Goal: Task Accomplishment & Management: Complete application form

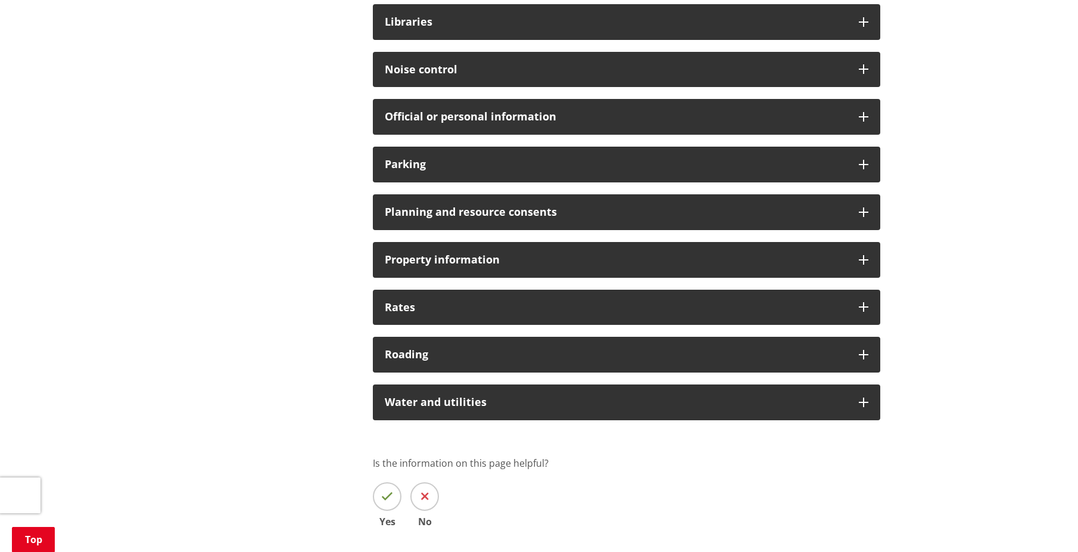
scroll to position [715, 0]
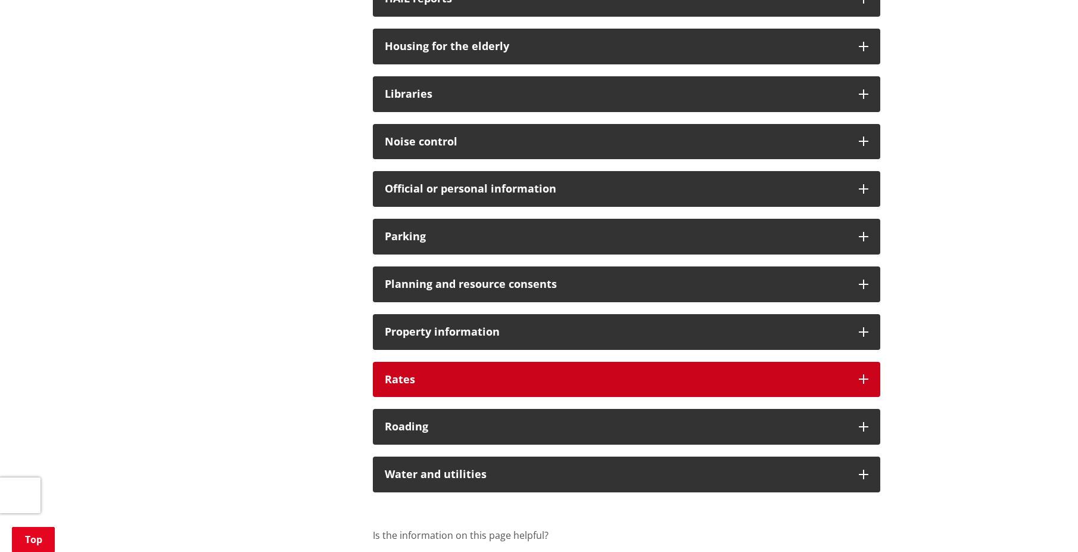
drag, startPoint x: 464, startPoint y: 375, endPoint x: 702, endPoint y: 382, distance: 237.8
click at [464, 374] on h3 "Rates" at bounding box center [616, 380] width 462 height 12
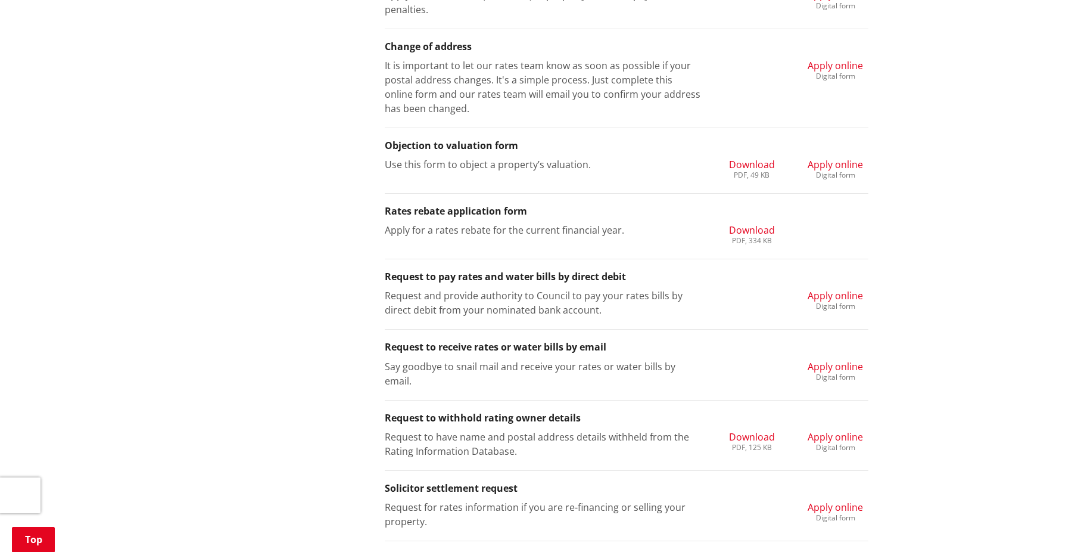
scroll to position [1251, 0]
drag, startPoint x: 435, startPoint y: 279, endPoint x: 652, endPoint y: 279, distance: 216.9
click at [652, 279] on h3 "Request to pay rates and water bills by direct debit" at bounding box center [627, 275] width 484 height 11
drag, startPoint x: 652, startPoint y: 279, endPoint x: 697, endPoint y: 314, distance: 57.0
click at [694, 317] on li "Request to pay rates and water bills by direct debit Request and provide author…" at bounding box center [627, 293] width 484 height 70
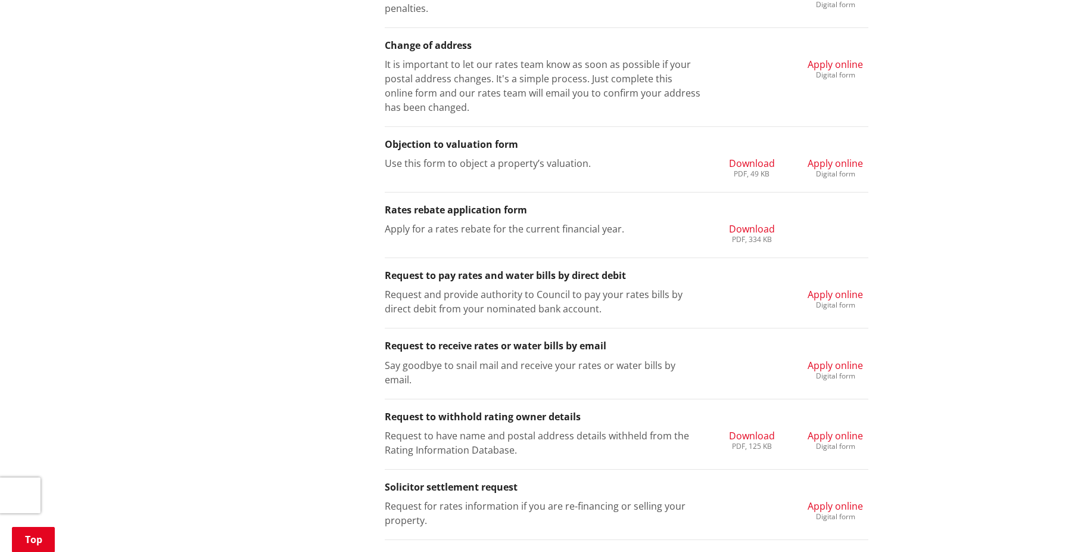
click at [775, 305] on div "Request and provide authority to Council to pay your rates bills by direct debi…" at bounding box center [627, 301] width 502 height 29
click at [408, 347] on h3 "Request to receive rates or water bills by email" at bounding box center [627, 345] width 484 height 11
drag, startPoint x: 402, startPoint y: 343, endPoint x: 626, endPoint y: 347, distance: 224.1
click at [626, 347] on h3 "Request to receive rates or water bills by email" at bounding box center [627, 345] width 484 height 11
drag, startPoint x: 626, startPoint y: 347, endPoint x: 636, endPoint y: 383, distance: 37.0
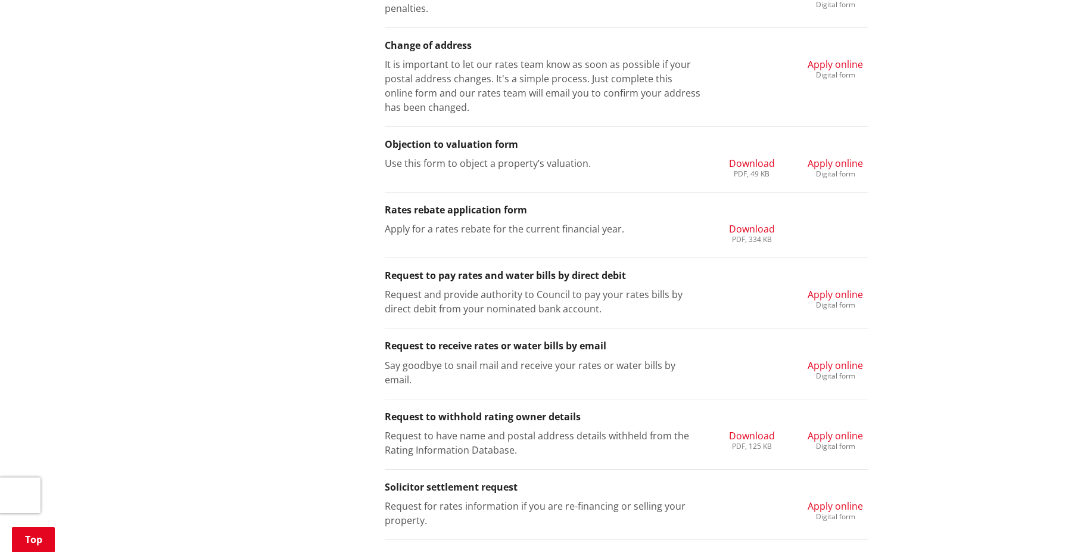
click at [636, 383] on li "Request to receive rates or water bills by email Say goodbye to snail mail and …" at bounding box center [627, 363] width 484 height 70
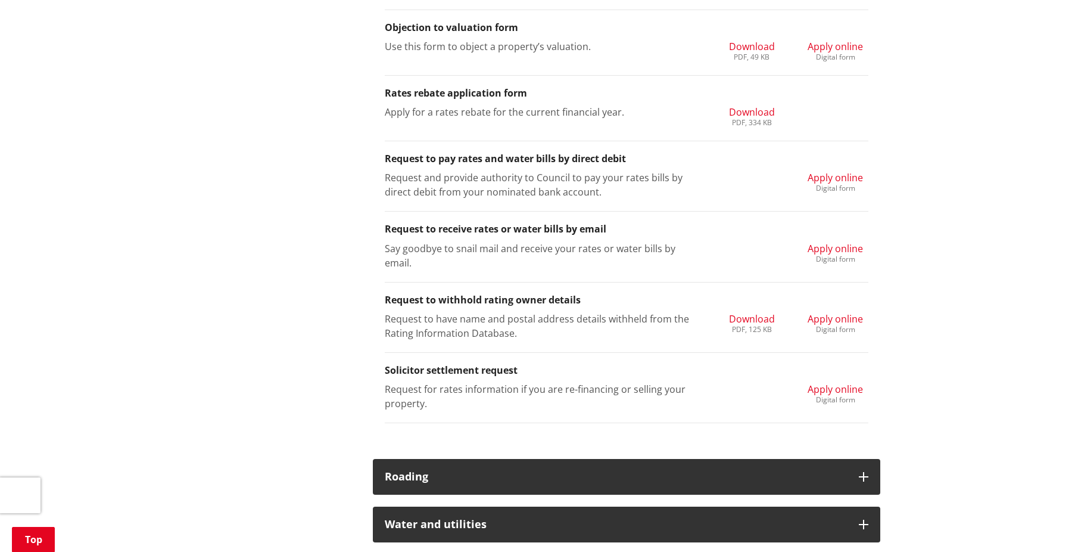
scroll to position [1370, 0]
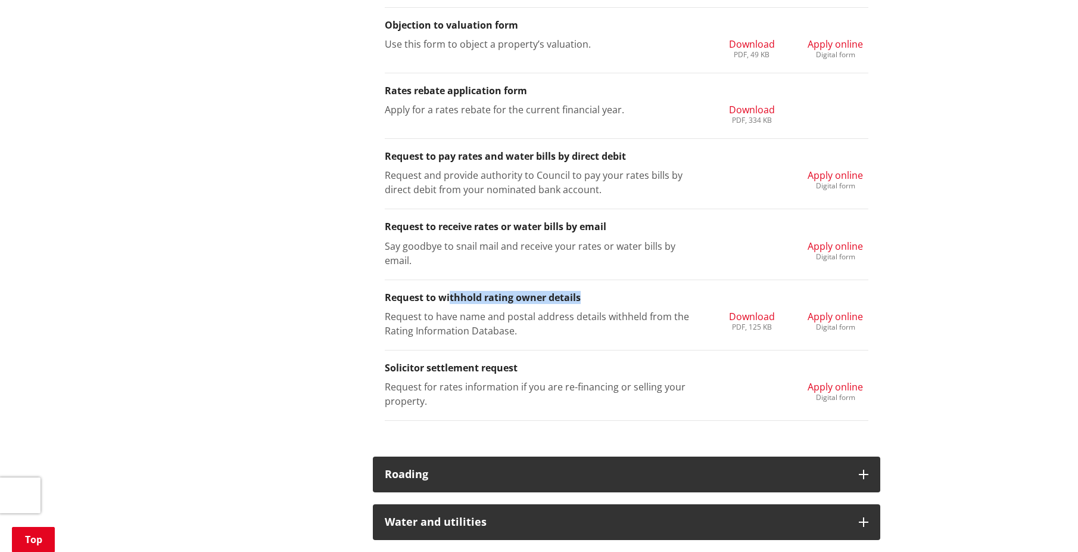
drag, startPoint x: 449, startPoint y: 297, endPoint x: 611, endPoint y: 282, distance: 162.7
click at [611, 282] on li "Request to withhold rating owner details Request to have name and postal addres…" at bounding box center [627, 315] width 484 height 70
click at [844, 173] on span "Apply online" at bounding box center [835, 175] width 55 height 13
